Goal: Task Accomplishment & Management: Manage account settings

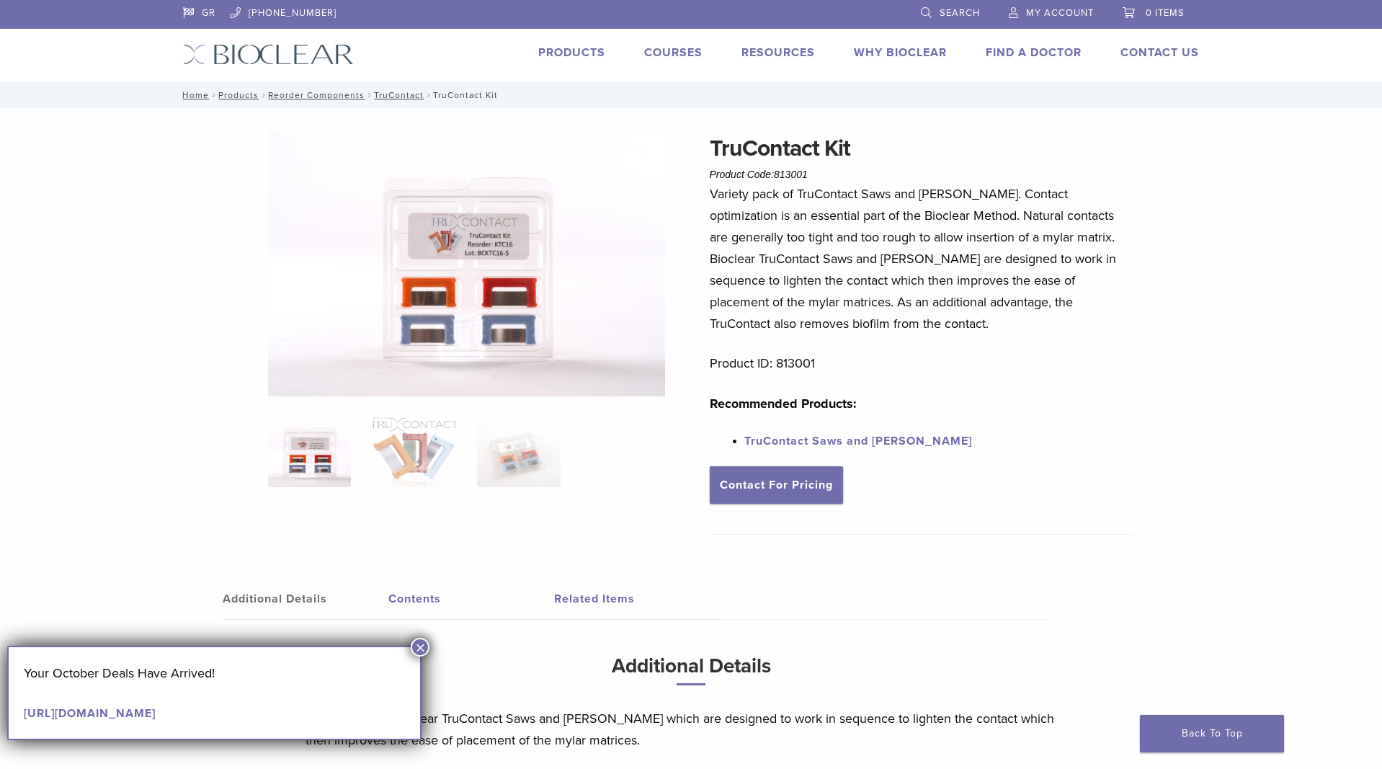
click at [1052, 14] on span "My Account" at bounding box center [1060, 13] width 68 height 12
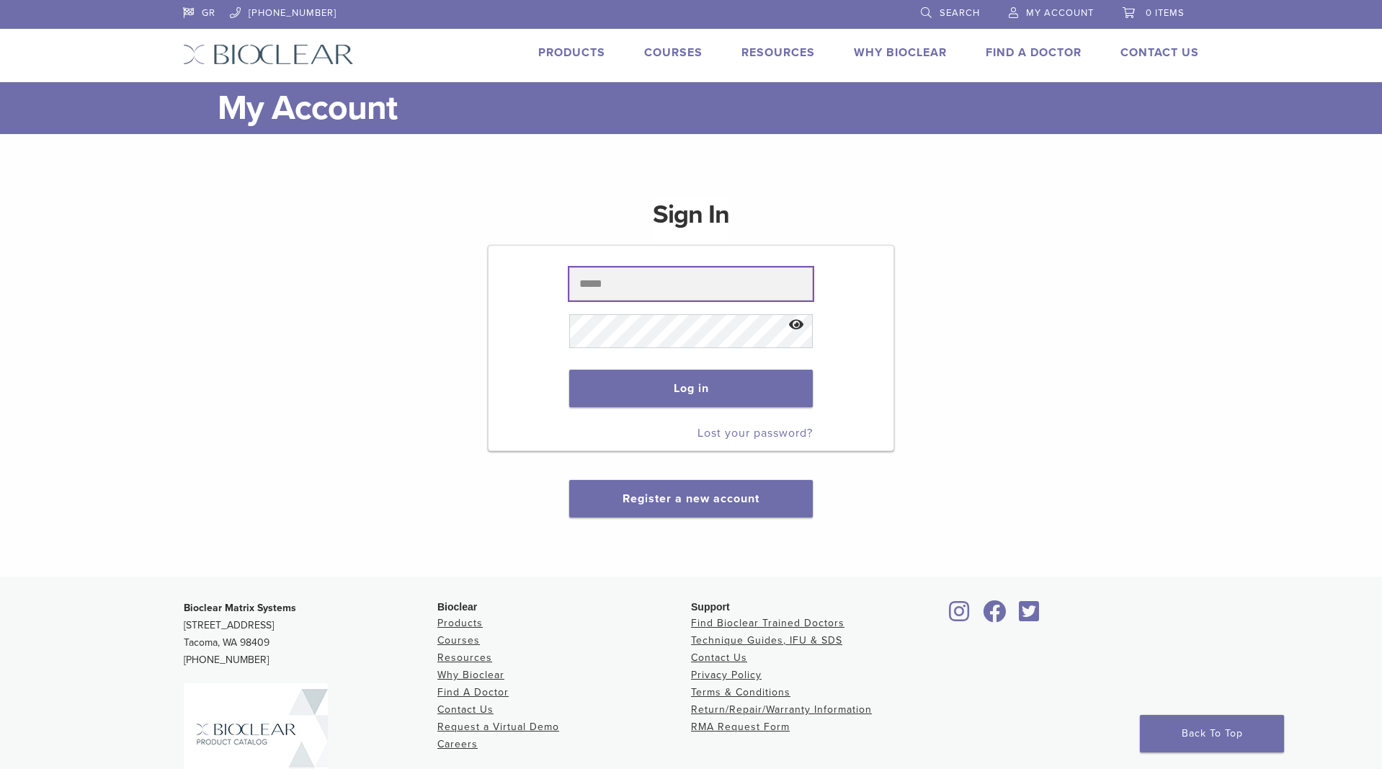
type input "**********"
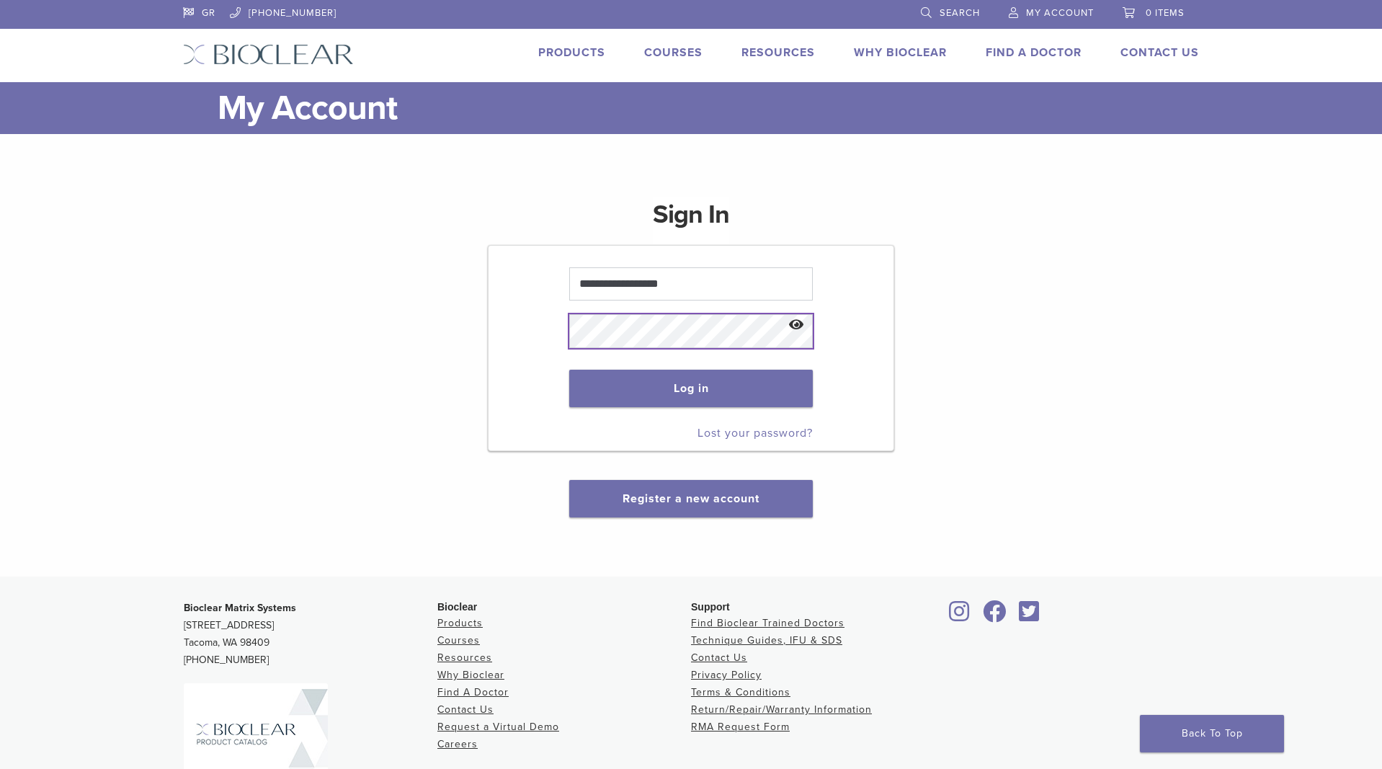
click at [691, 388] on button "Log in" at bounding box center [690, 388] width 243 height 37
click at [673, 388] on button "Log in" at bounding box center [690, 388] width 243 height 37
